Goal: Task Accomplishment & Management: Manage account settings

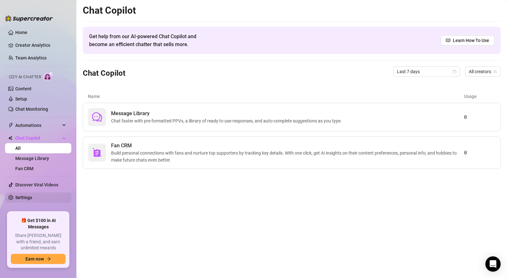
click at [20, 197] on link "Settings" at bounding box center [23, 197] width 17 height 5
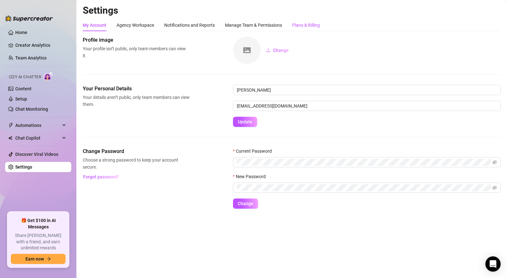
click at [304, 24] on div "Plans & Billing" at bounding box center [306, 25] width 28 height 7
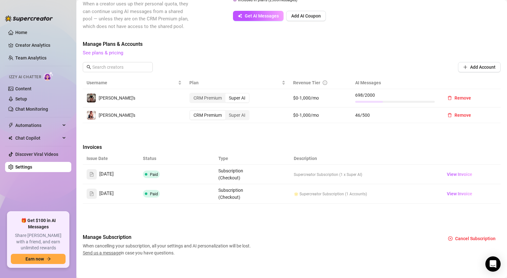
scroll to position [148, 0]
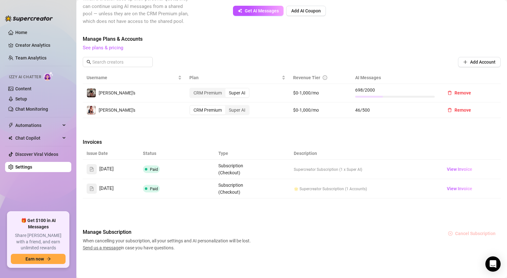
click at [484, 231] on span "Cancel Subscription" at bounding box center [475, 233] width 40 height 5
click at [497, 217] on span "OK" at bounding box center [497, 216] width 6 height 5
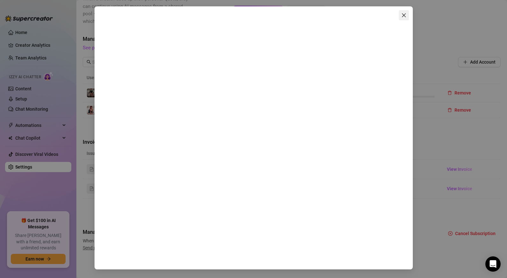
click at [404, 14] on icon "close" at bounding box center [403, 15] width 4 height 4
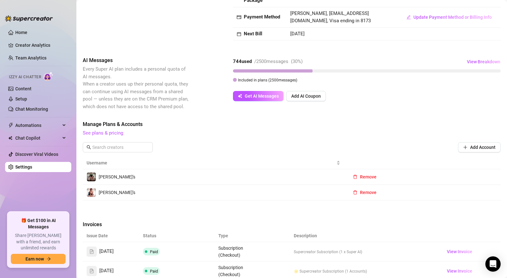
scroll to position [145, 0]
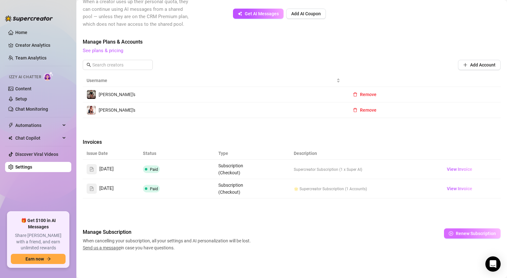
click at [464, 233] on span "Renew Subscription" at bounding box center [475, 233] width 40 height 5
click at [370, 262] on main "Settings My Account Agency Workspace Notifications and Reports Manage Team & Pe…" at bounding box center [291, 66] width 430 height 423
